Goal: Task Accomplishment & Management: Manage account settings

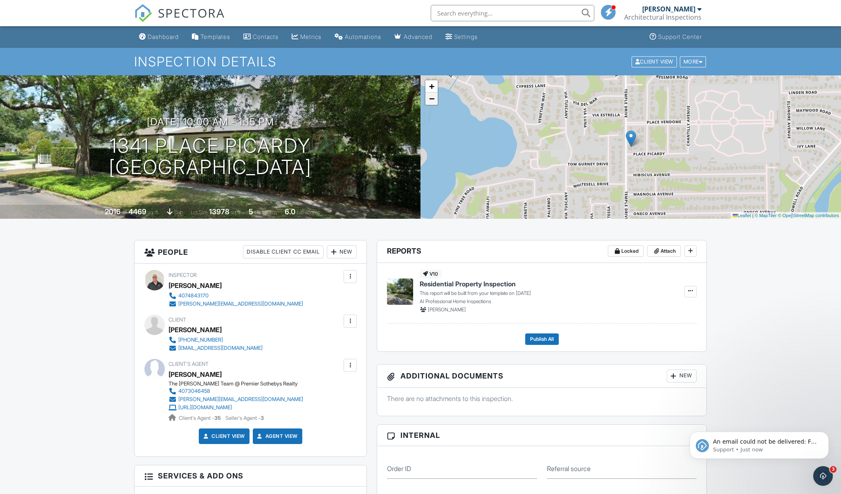
click at [430, 98] on span "−" at bounding box center [431, 98] width 5 height 10
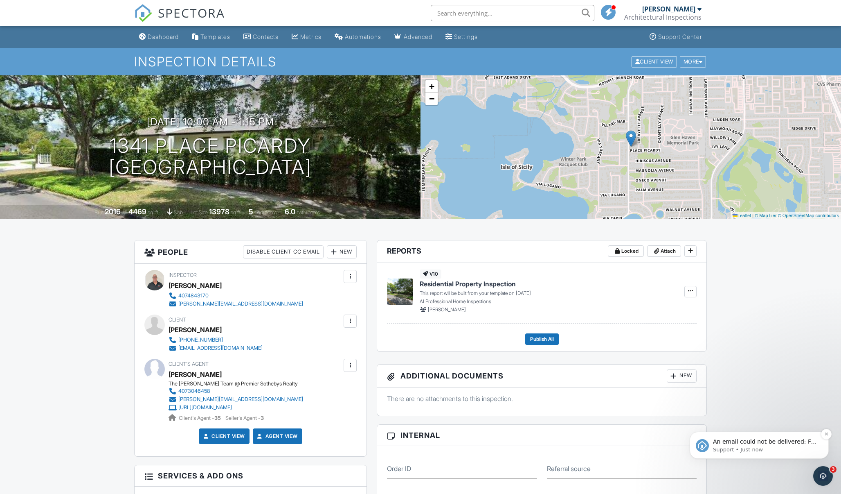
click at [765, 442] on span "An email could not be delivered: For more information, view Why emails don't ge…" at bounding box center [765, 449] width 104 height 23
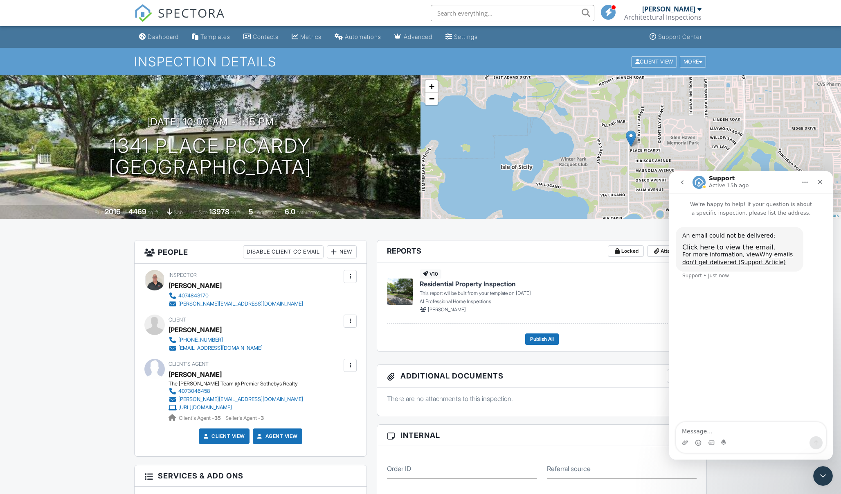
click at [765, 256] on link "Why emails don't get delivered (Support Article)" at bounding box center [738, 258] width 111 height 15
click at [819, 179] on icon "Close" at bounding box center [820, 181] width 7 height 7
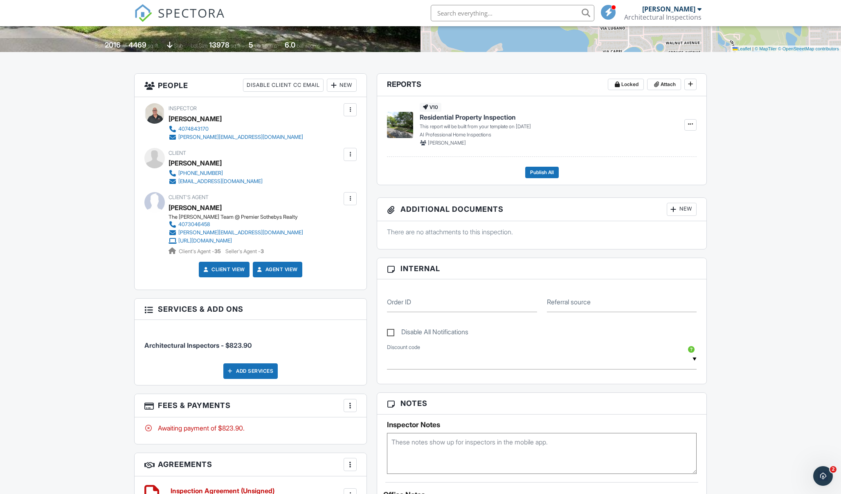
scroll to position [142, 0]
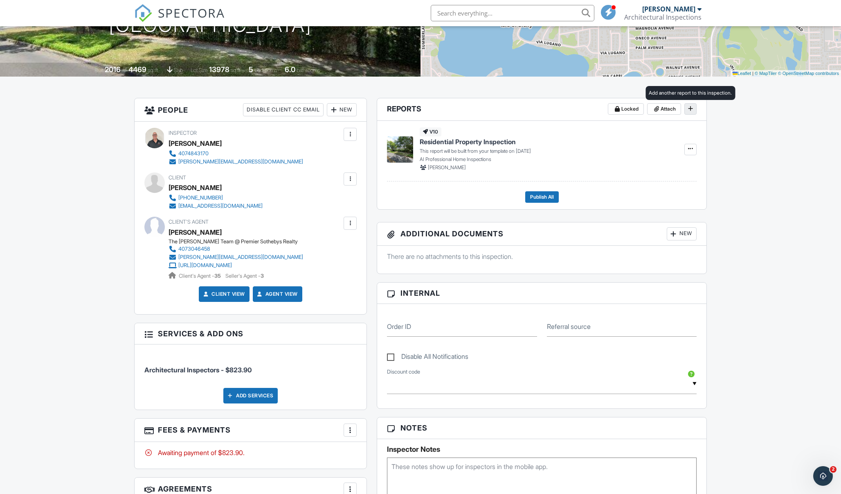
click at [690, 107] on icon at bounding box center [690, 109] width 5 height 6
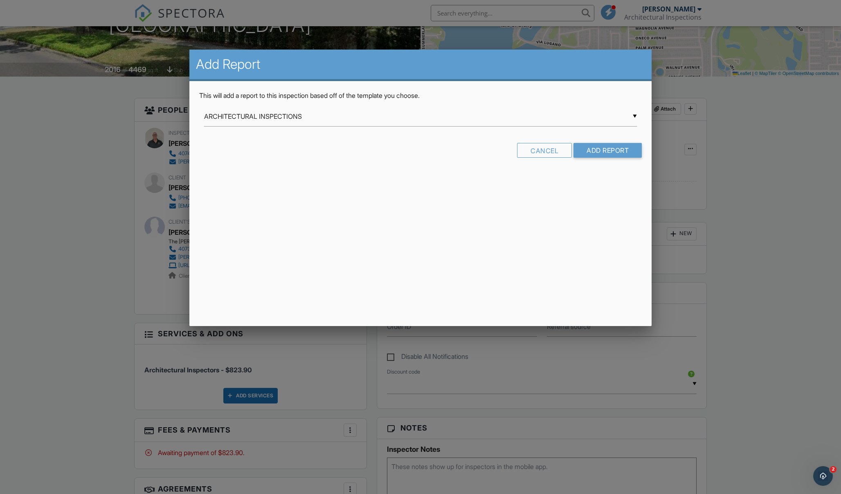
click at [350, 117] on div "▼ ARCHITECTURAL INSPECTIONS ARCHITECTURAL INSPECTIONS ARCHITECTURAL INSPECTIONS…" at bounding box center [420, 116] width 433 height 20
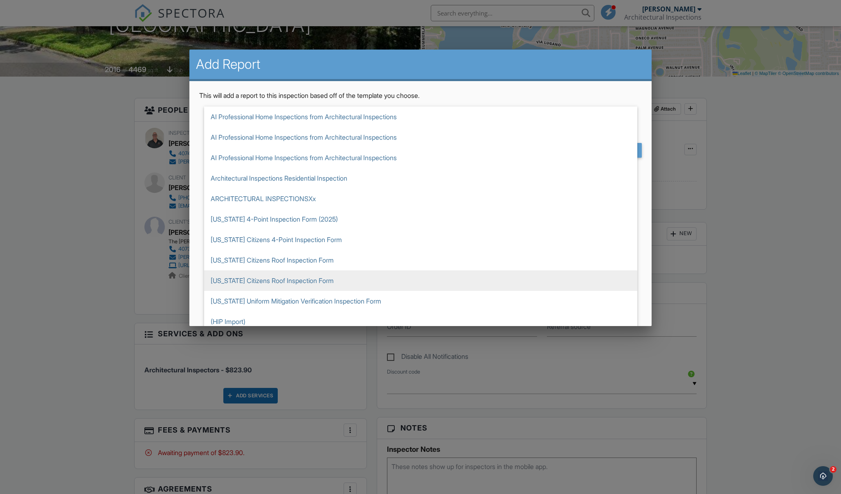
scroll to position [307, 0]
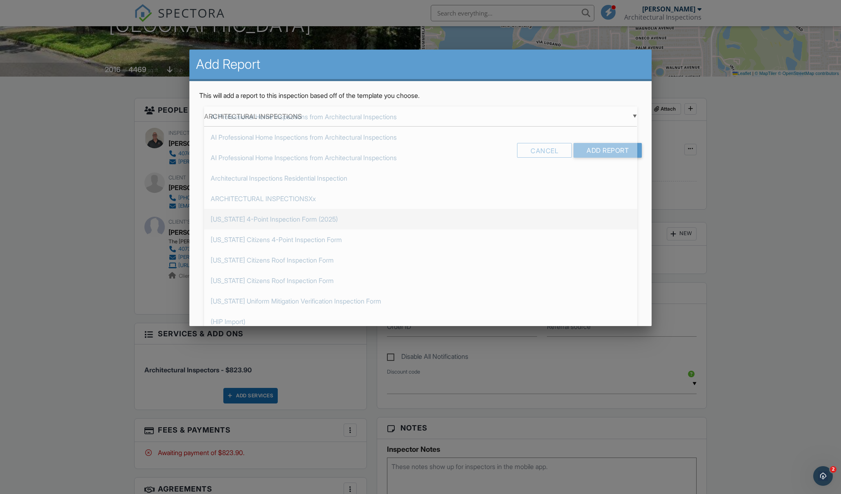
click at [317, 222] on span "[US_STATE] 4-Point Inspection Form (2025)" at bounding box center [420, 219] width 433 height 20
type input "[US_STATE] 4-Point Inspection Form (2025)"
drag, startPoint x: 620, startPoint y: 153, endPoint x: 609, endPoint y: 154, distance: 10.8
click at [619, 153] on input "Add Report" at bounding box center [608, 150] width 68 height 15
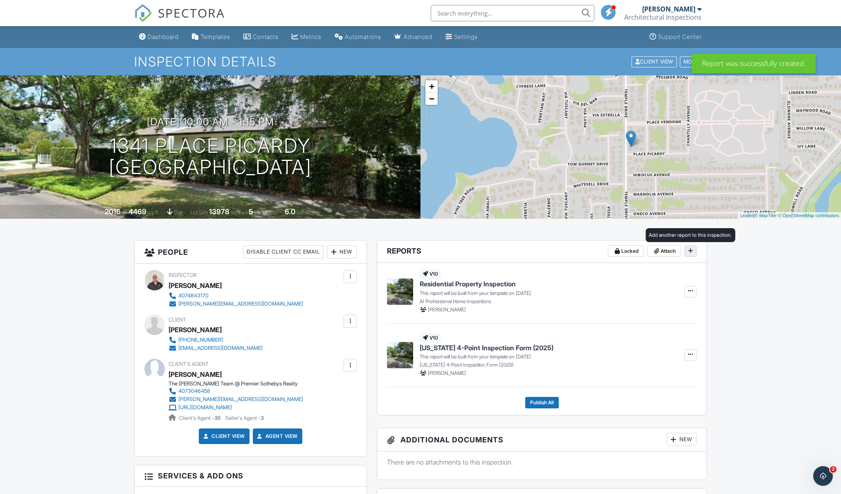
click at [694, 251] on span at bounding box center [691, 250] width 8 height 8
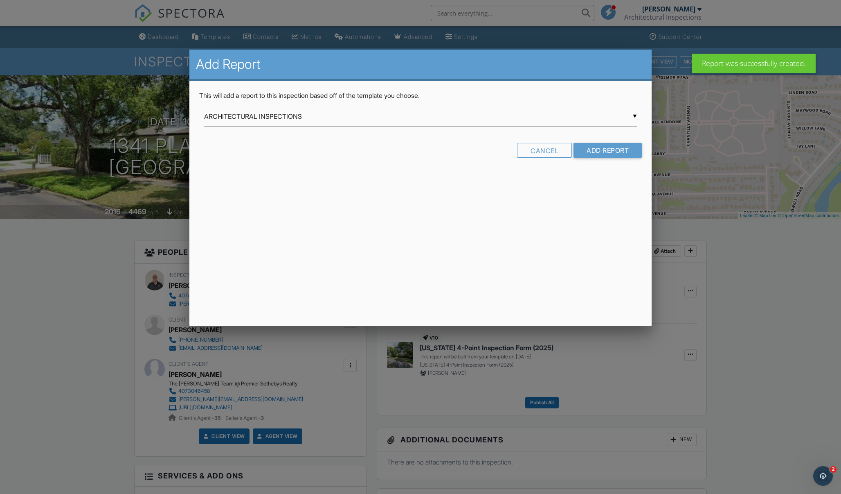
drag, startPoint x: 455, startPoint y: 119, endPoint x: 448, endPoint y: 129, distance: 12.7
click at [455, 119] on div "▼ ARCHITECTURAL INSPECTIONS ARCHITECTURAL INSPECTIONS ARCHITECTURAL INSPECTIONS…" at bounding box center [420, 116] width 433 height 20
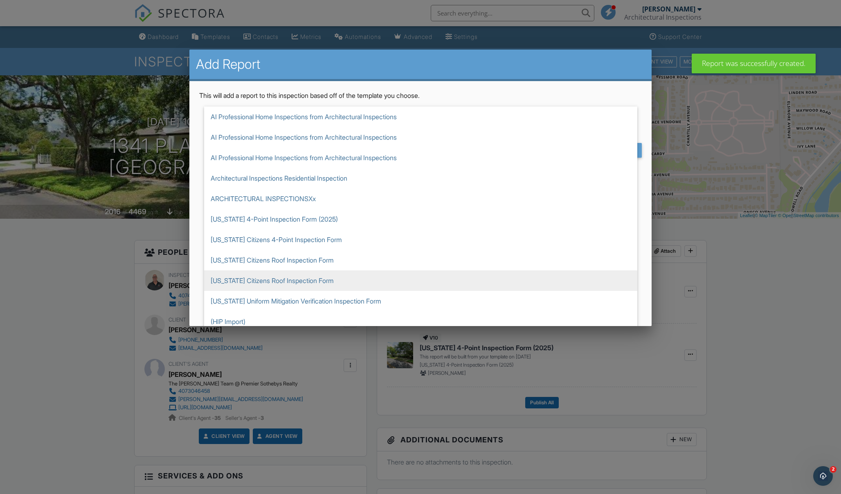
scroll to position [307, 0]
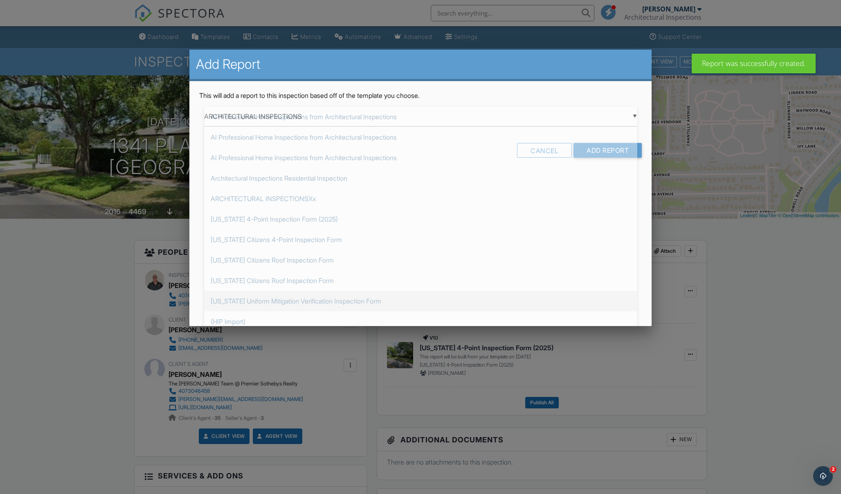
drag, startPoint x: 361, startPoint y: 303, endPoint x: 381, endPoint y: 296, distance: 21.7
click at [361, 303] on span "[US_STATE] Uniform Mitigation Verification Inspection Form" at bounding box center [420, 301] width 433 height 20
type input "[US_STATE] Uniform Mitigation Verification Inspection Form"
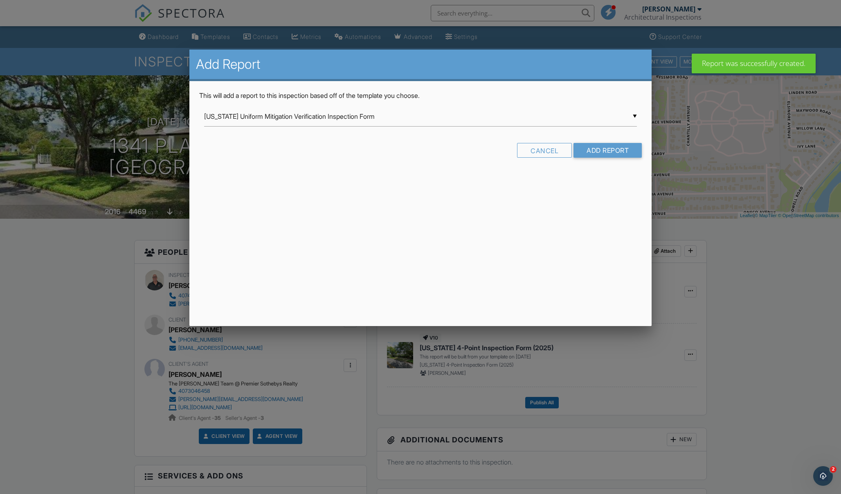
click at [637, 155] on input "Add Report" at bounding box center [608, 150] width 68 height 15
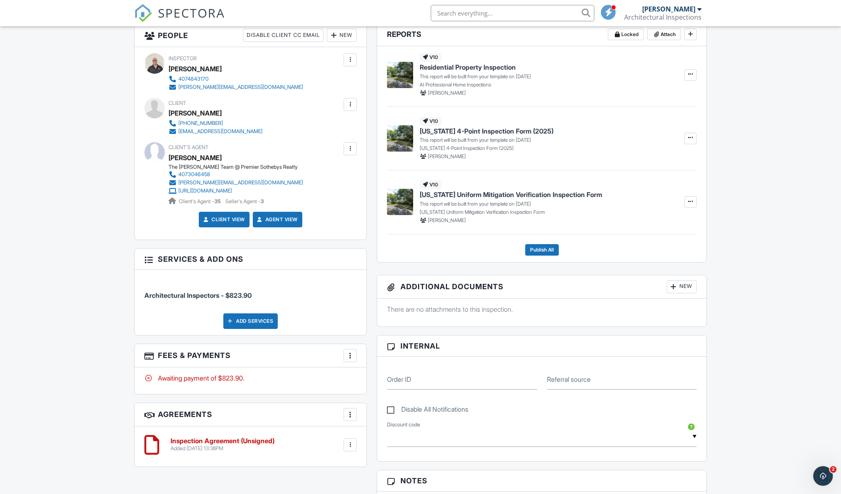
scroll to position [165, 0]
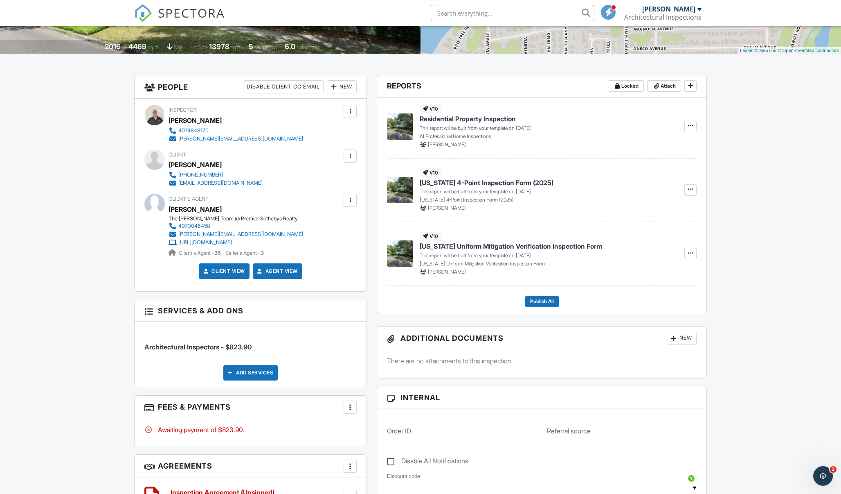
click at [348, 156] on div at bounding box center [350, 156] width 8 height 8
click at [337, 181] on li "Edit" at bounding box center [306, 181] width 91 height 20
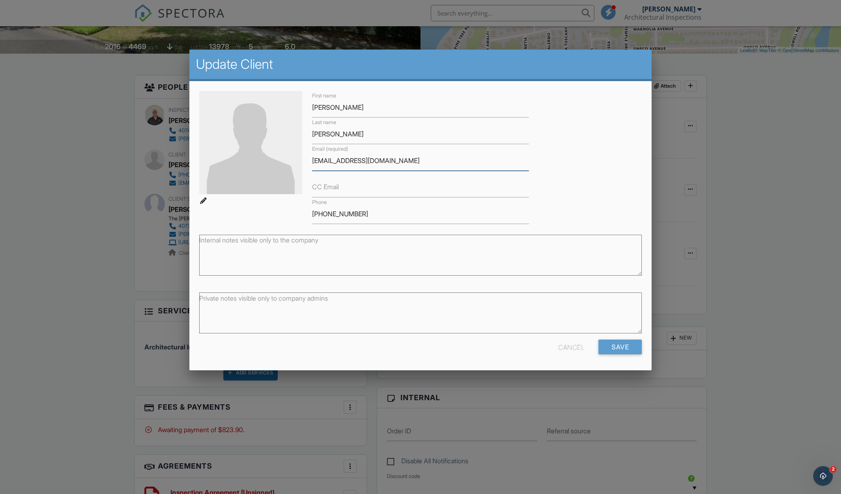
drag, startPoint x: 349, startPoint y: 161, endPoint x: 399, endPoint y: 173, distance: 51.7
click at [324, 160] on input "brain@707V.com" at bounding box center [420, 161] width 217 height 20
type input "brian@707V.com"
click at [628, 346] on input "Save" at bounding box center [620, 346] width 43 height 15
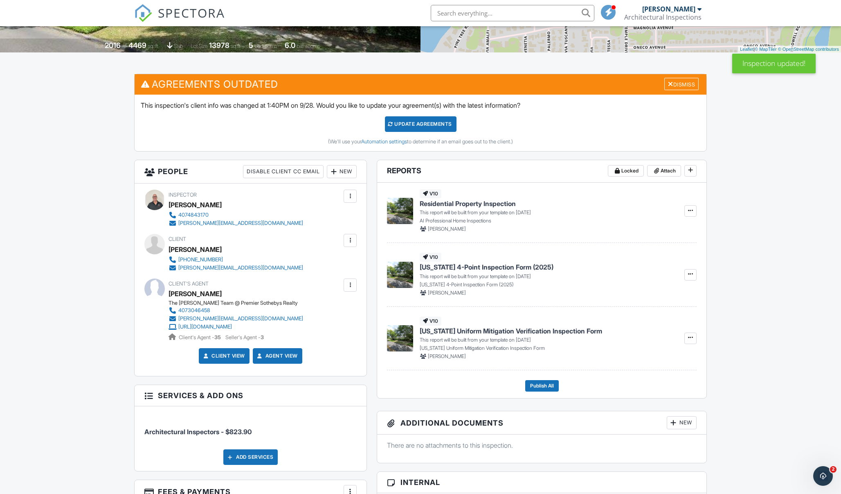
click at [349, 238] on div at bounding box center [350, 240] width 8 height 8
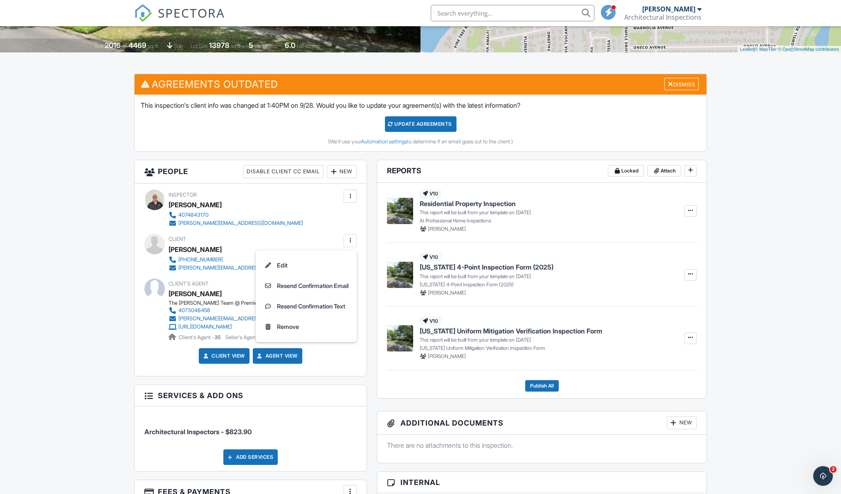
click at [337, 285] on li "Resend Confirmation Email" at bounding box center [306, 285] width 91 height 20
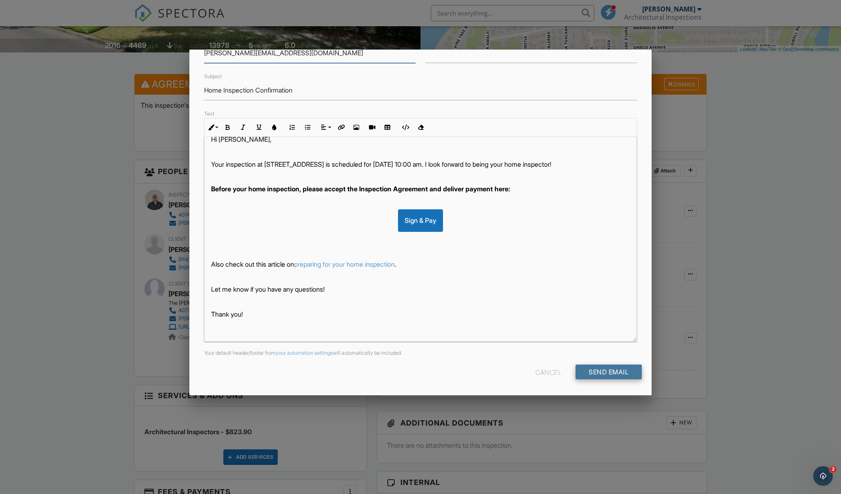
scroll to position [56, 0]
click at [616, 366] on input "Send Email" at bounding box center [609, 372] width 66 height 15
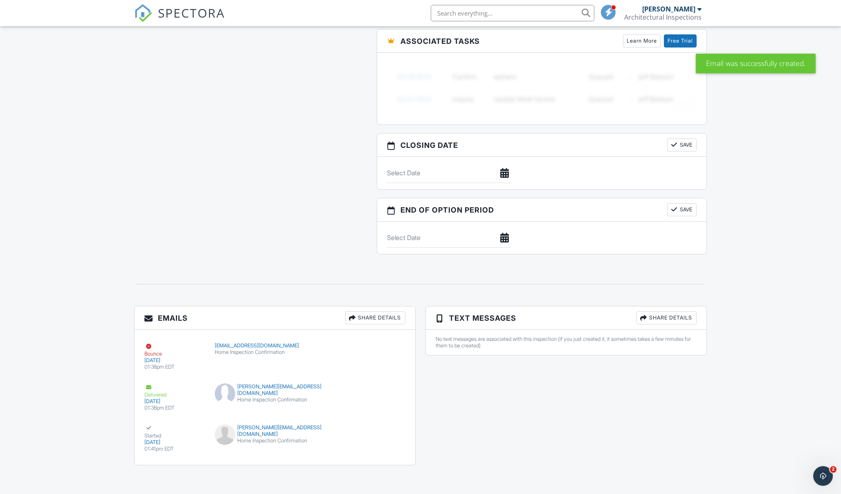
scroll to position [873, 0]
click at [822, 474] on icon "Open Intercom Messenger" at bounding box center [823, 475] width 14 height 14
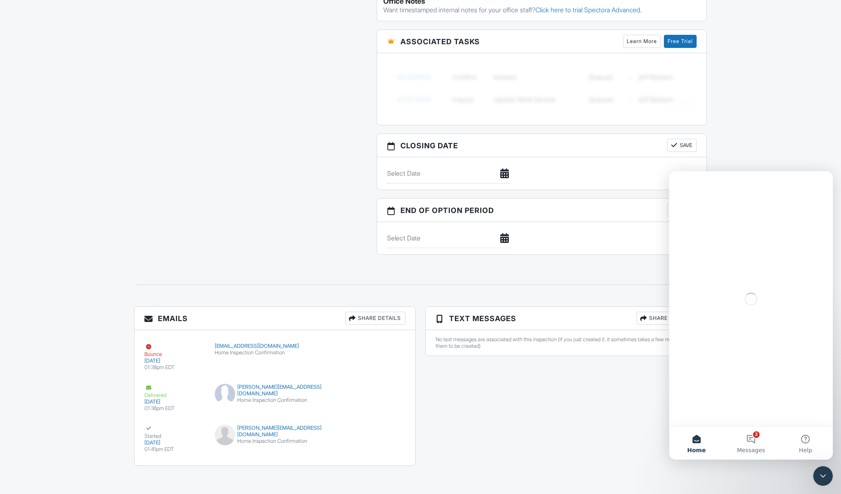
scroll to position [0, 0]
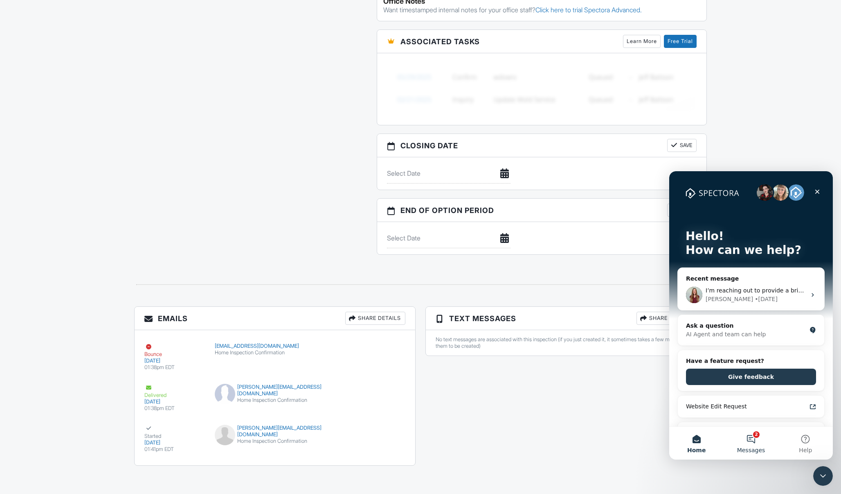
click at [756, 442] on button "2 Messages" at bounding box center [751, 442] width 54 height 33
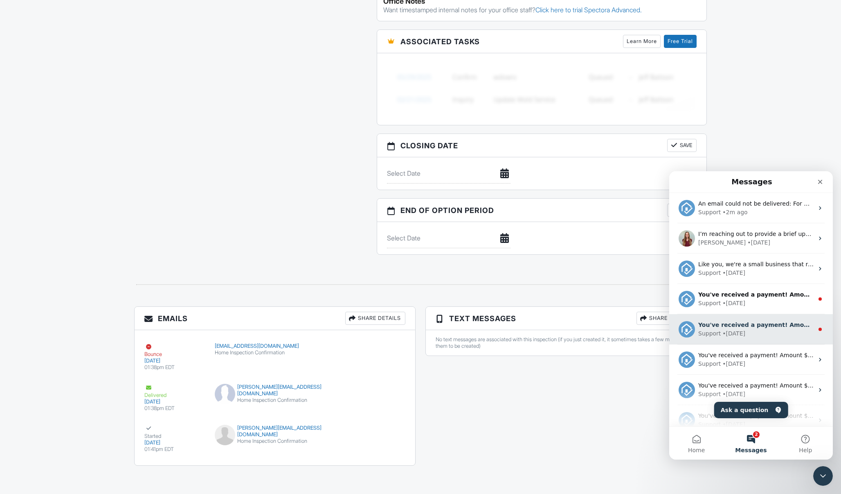
click at [753, 319] on div "You've received a payment! Amount $294.25 Fee $8.39 Net $285.86 Transaction # p…" at bounding box center [752, 329] width 164 height 30
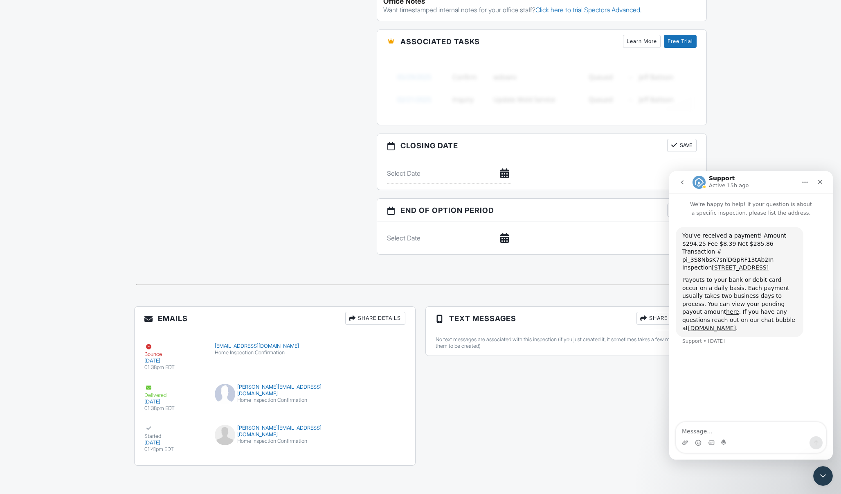
click at [681, 180] on icon "go back" at bounding box center [682, 182] width 7 height 7
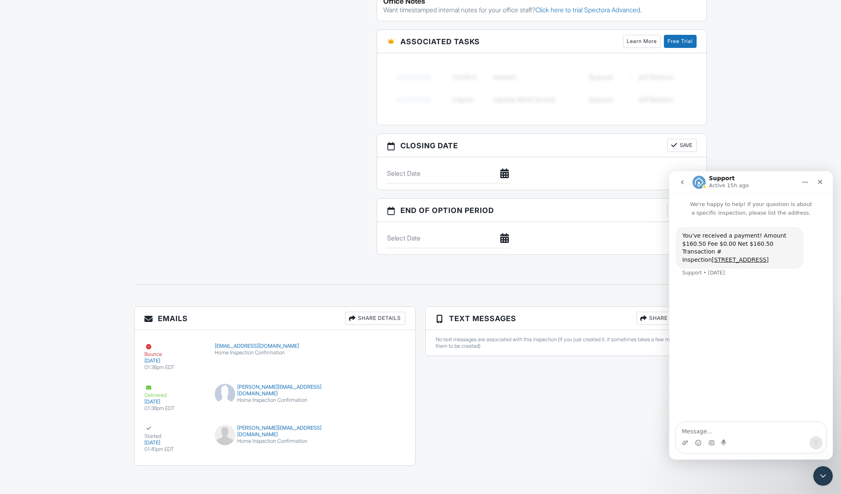
click at [683, 180] on icon "go back" at bounding box center [682, 182] width 7 height 7
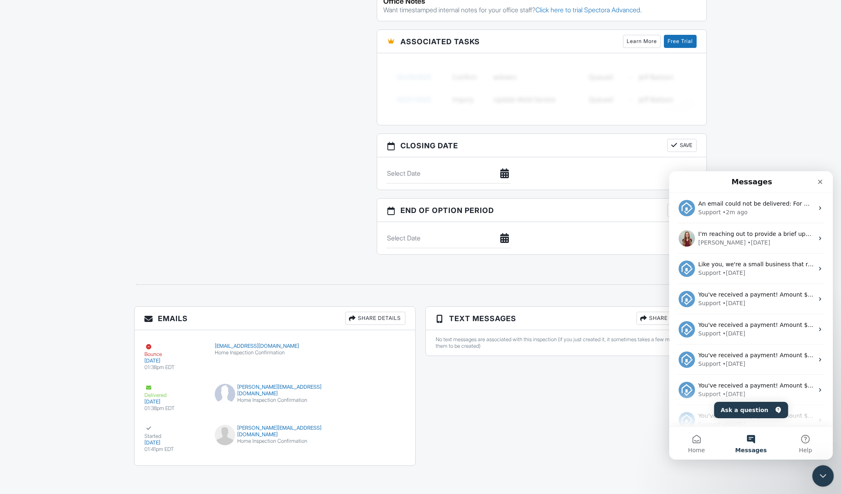
click at [817, 472] on div "Close Intercom Messenger" at bounding box center [822, 475] width 20 height 20
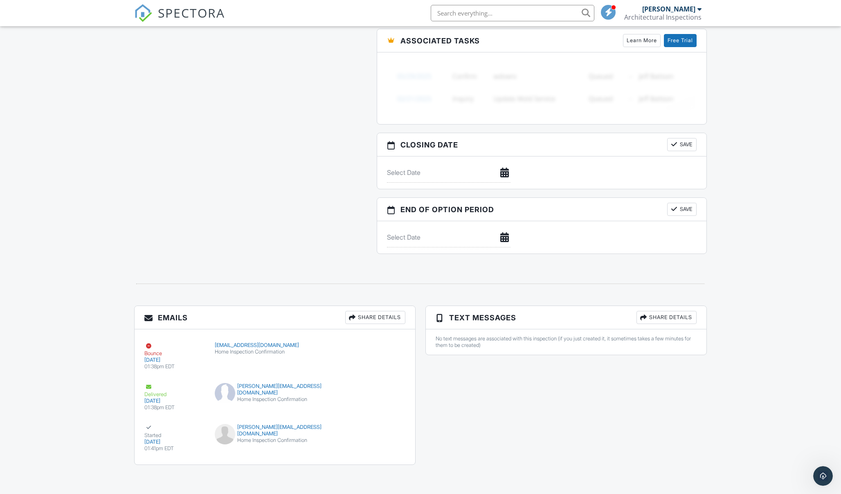
scroll to position [873, 0]
